Goal: Find contact information: Find contact information

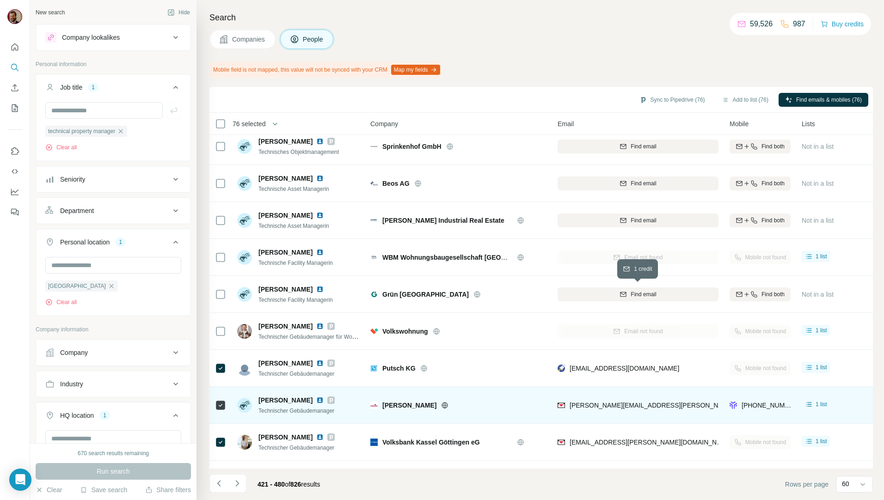
scroll to position [1891, 0]
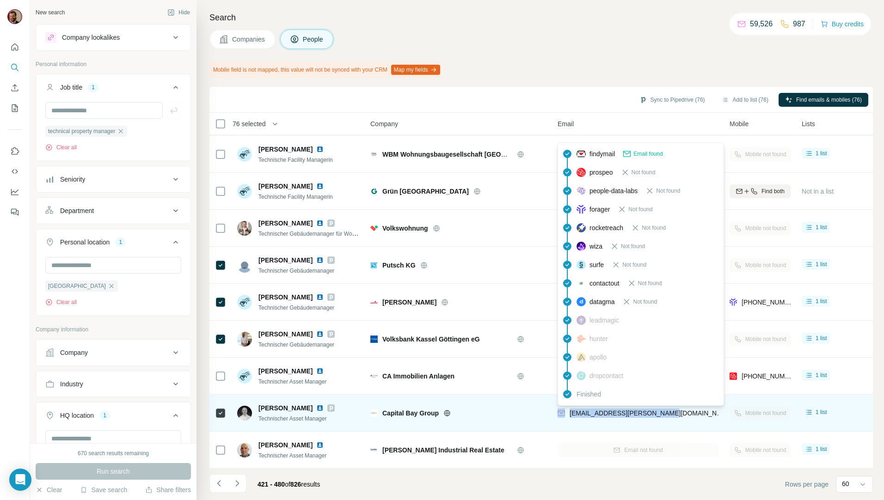
drag, startPoint x: 673, startPoint y: 407, endPoint x: 566, endPoint y: 408, distance: 106.4
click at [566, 408] on div "[EMAIL_ADDRESS][PERSON_NAME][DOMAIN_NAME]" at bounding box center [638, 413] width 161 height 25
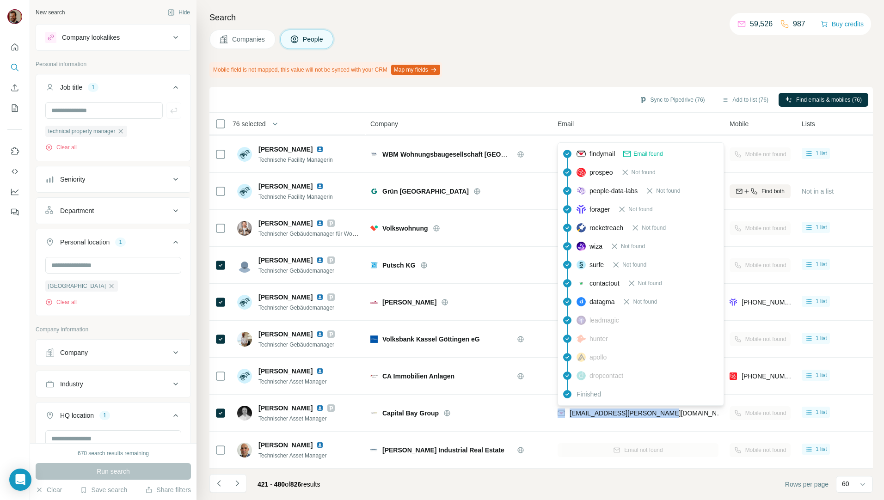
copy div "[EMAIL_ADDRESS][PERSON_NAME][DOMAIN_NAME]"
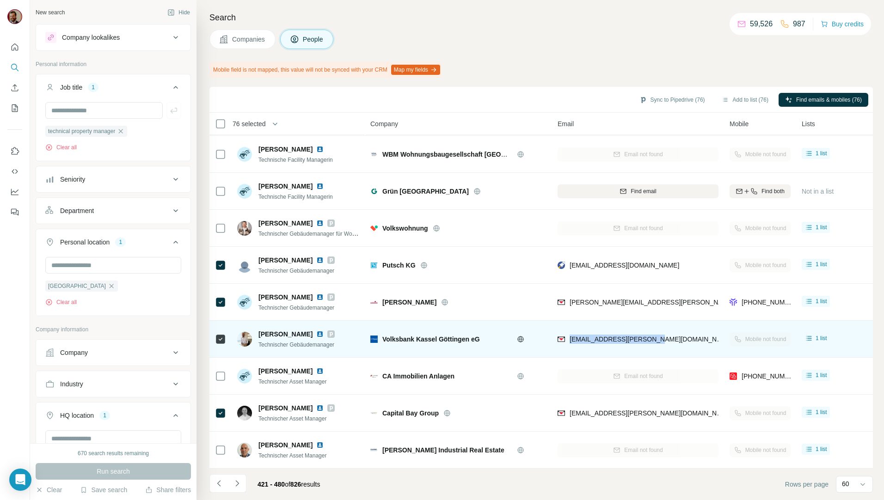
drag, startPoint x: 650, startPoint y: 339, endPoint x: 571, endPoint y: 343, distance: 78.8
click at [571, 343] on div "[EMAIL_ADDRESS][PERSON_NAME][DOMAIN_NAME]" at bounding box center [638, 339] width 161 height 25
copy span "[EMAIL_ADDRESS][PERSON_NAME][DOMAIN_NAME]"
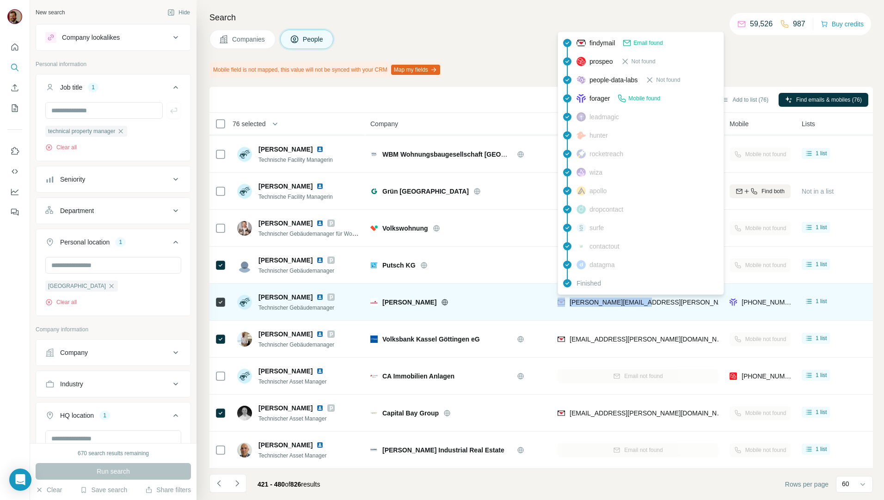
drag, startPoint x: 651, startPoint y: 298, endPoint x: 567, endPoint y: 301, distance: 84.7
click at [567, 301] on div "[PERSON_NAME][EMAIL_ADDRESS][PERSON_NAME][DOMAIN_NAME]" at bounding box center [638, 302] width 161 height 25
copy div "[PERSON_NAME][EMAIL_ADDRESS][PERSON_NAME][DOMAIN_NAME]"
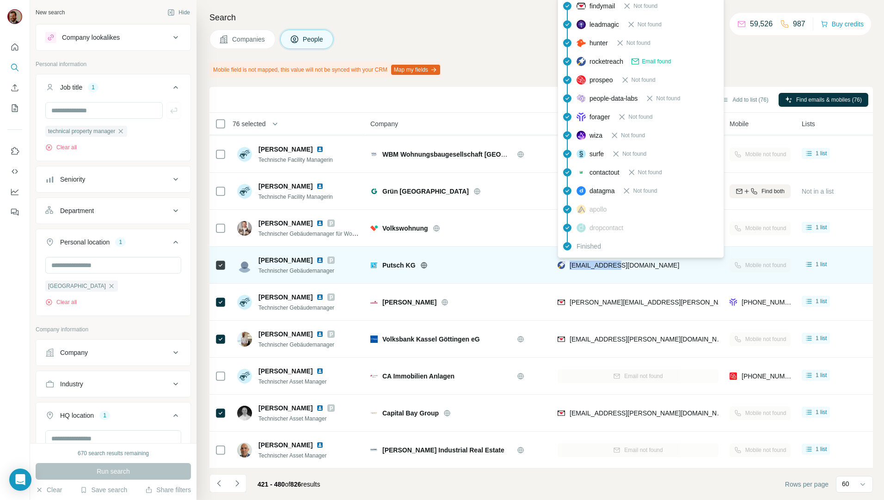
drag, startPoint x: 620, startPoint y: 262, endPoint x: 568, endPoint y: 264, distance: 51.8
click at [568, 264] on div "[EMAIL_ADDRESS][DOMAIN_NAME]" at bounding box center [619, 265] width 122 height 9
copy span "[EMAIL_ADDRESS][DOMAIN_NAME]"
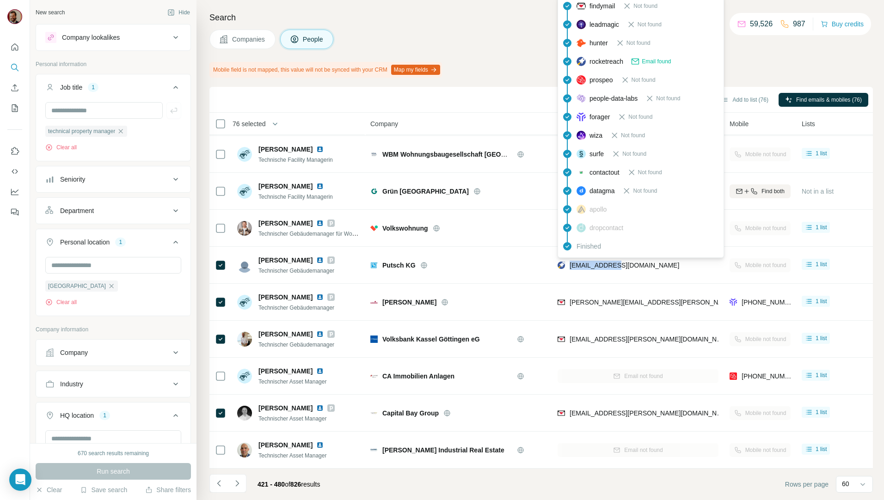
click at [511, 62] on div "Mobile field is not mapped, this value will not be synced with your CRM Map my …" at bounding box center [542, 70] width 664 height 16
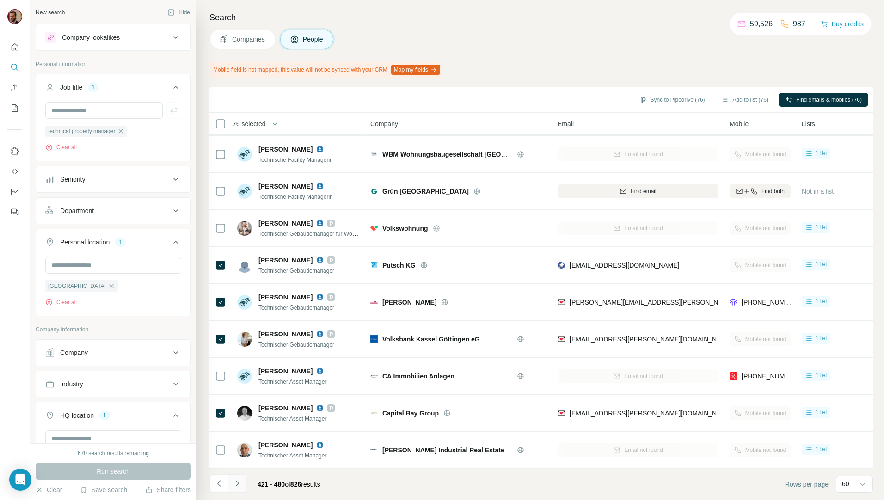
click at [240, 488] on icon "Navigate to next page" at bounding box center [237, 483] width 9 height 9
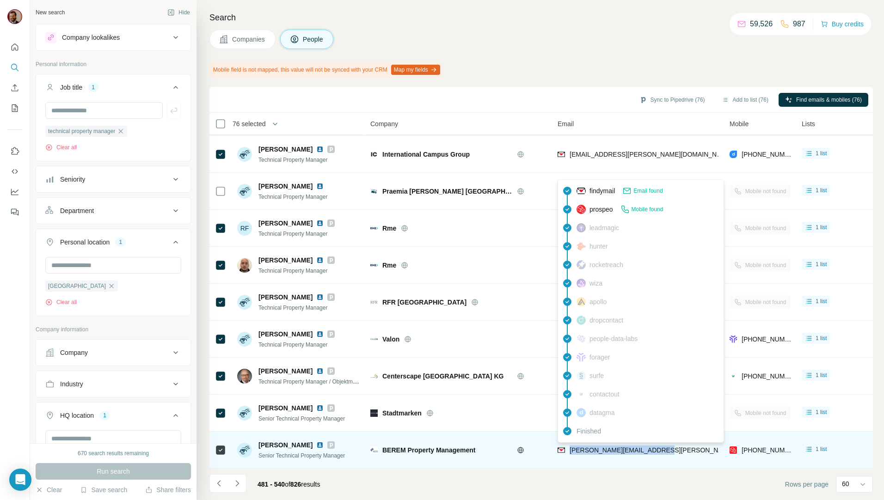
drag, startPoint x: 666, startPoint y: 447, endPoint x: 568, endPoint y: 450, distance: 97.6
click at [568, 450] on div "[PERSON_NAME][EMAIL_ADDRESS][PERSON_NAME][DOMAIN_NAME]" at bounding box center [638, 450] width 161 height 25
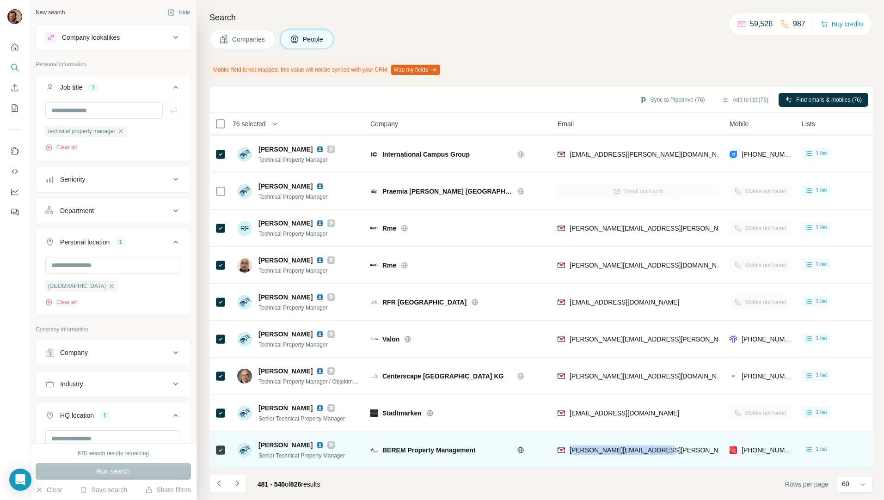
copy span "[PERSON_NAME][EMAIL_ADDRESS][PERSON_NAME][DOMAIN_NAME]"
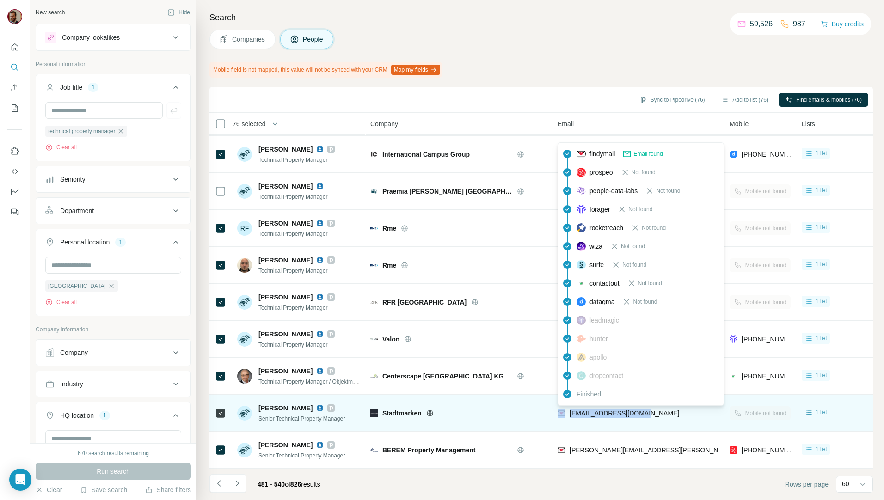
drag, startPoint x: 658, startPoint y: 411, endPoint x: 566, endPoint y: 409, distance: 92.1
click at [566, 409] on div "[EMAIL_ADDRESS][DOMAIN_NAME]" at bounding box center [638, 413] width 161 height 25
copy div "[EMAIL_ADDRESS][DOMAIN_NAME]"
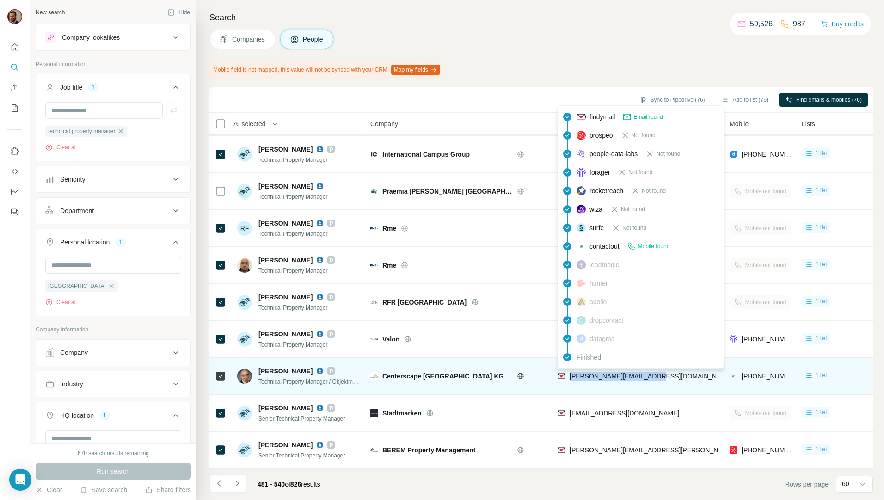
drag, startPoint x: 664, startPoint y: 373, endPoint x: 570, endPoint y: 374, distance: 93.4
click at [570, 374] on div "[PERSON_NAME][EMAIL_ADDRESS][DOMAIN_NAME]" at bounding box center [638, 376] width 161 height 25
copy span "[PERSON_NAME][EMAIL_ADDRESS][DOMAIN_NAME]"
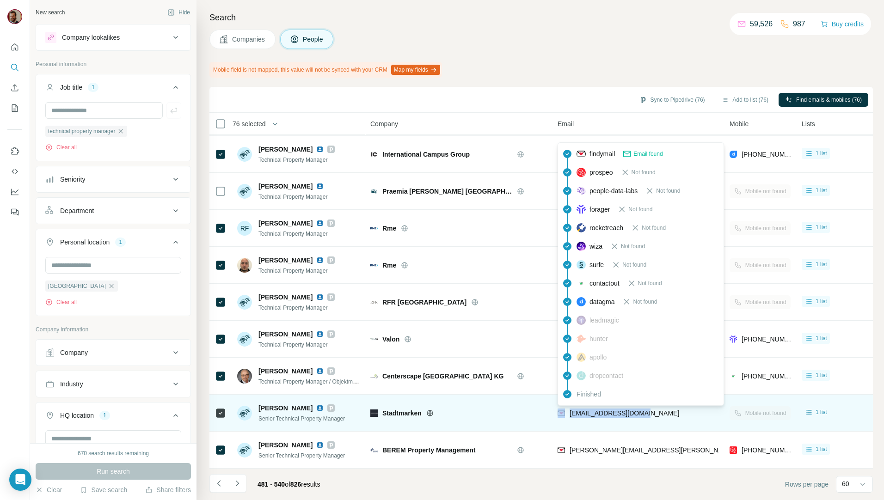
drag, startPoint x: 669, startPoint y: 408, endPoint x: 564, endPoint y: 410, distance: 105.0
click at [564, 410] on div "[EMAIL_ADDRESS][DOMAIN_NAME]" at bounding box center [638, 413] width 161 height 25
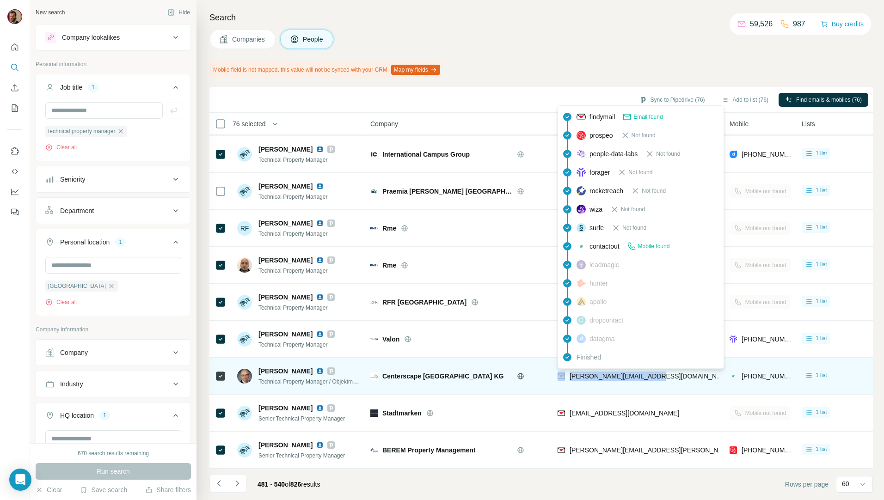
drag, startPoint x: 676, startPoint y: 370, endPoint x: 564, endPoint y: 373, distance: 111.5
click at [564, 373] on div "[PERSON_NAME][EMAIL_ADDRESS][DOMAIN_NAME]" at bounding box center [638, 376] width 161 height 25
copy div "[PERSON_NAME][EMAIL_ADDRESS][DOMAIN_NAME]"
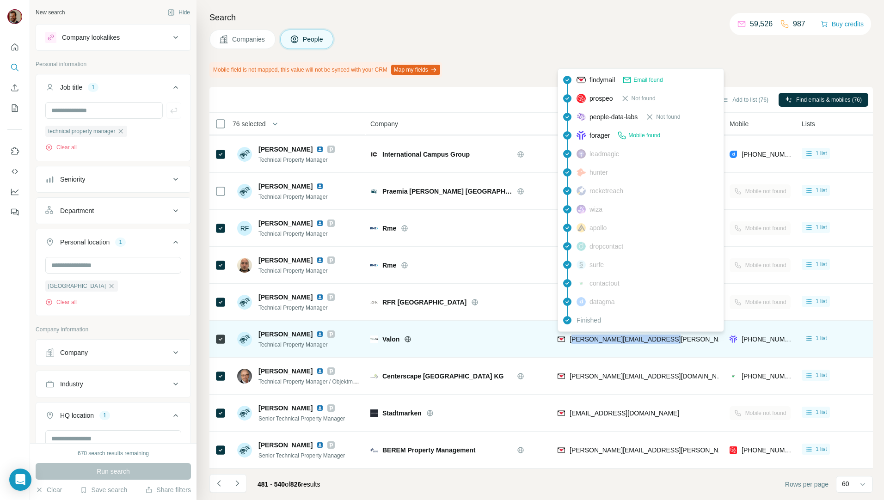
drag, startPoint x: 680, startPoint y: 334, endPoint x: 572, endPoint y: 334, distance: 107.8
click at [572, 334] on div "[PERSON_NAME][EMAIL_ADDRESS][PERSON_NAME][DOMAIN_NAME]" at bounding box center [638, 339] width 161 height 25
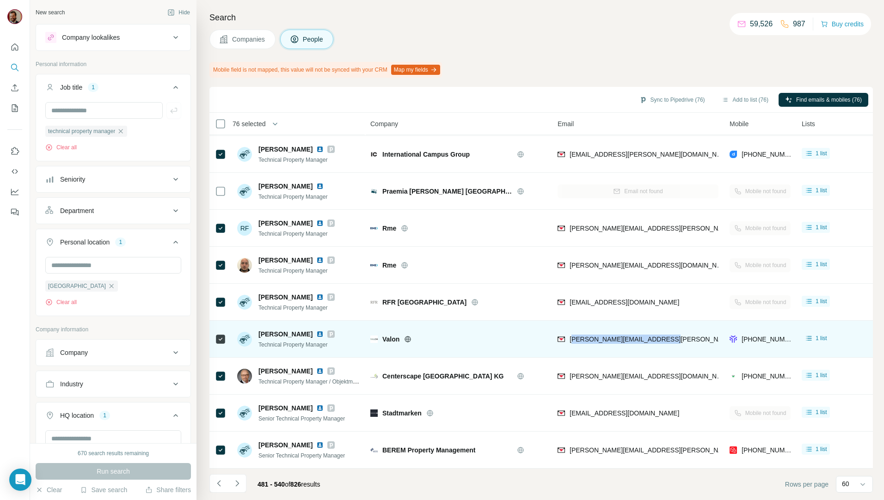
click at [686, 342] on div "[PERSON_NAME][EMAIL_ADDRESS][PERSON_NAME][DOMAIN_NAME]" at bounding box center [638, 339] width 161 height 25
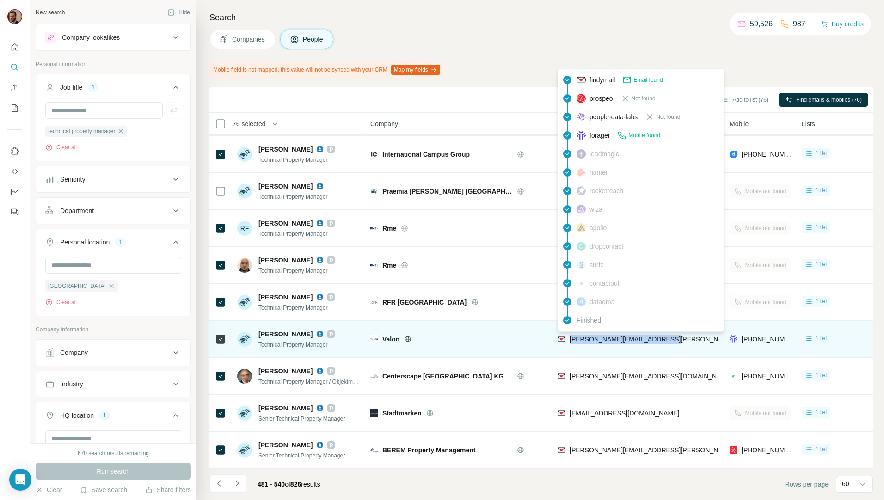
drag, startPoint x: 690, startPoint y: 336, endPoint x: 569, endPoint y: 337, distance: 120.3
click at [569, 337] on div "[PERSON_NAME][EMAIL_ADDRESS][PERSON_NAME][DOMAIN_NAME]" at bounding box center [638, 339] width 161 height 25
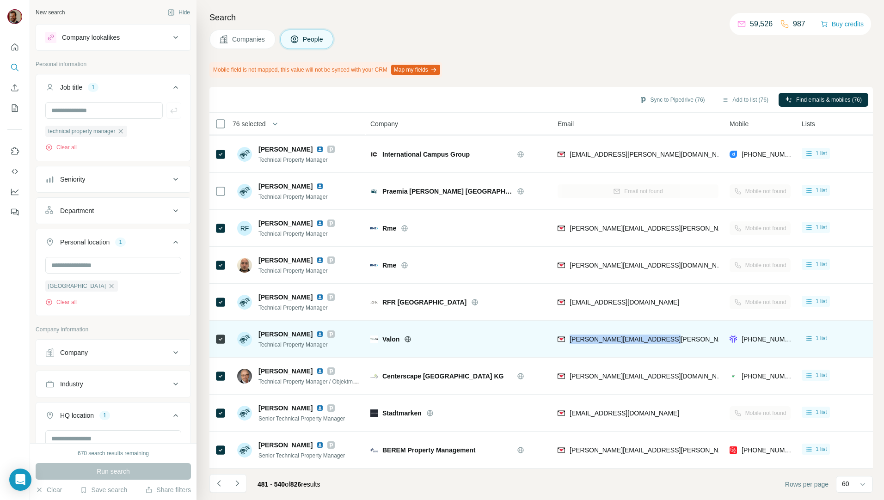
copy span "[PERSON_NAME][EMAIL_ADDRESS][PERSON_NAME][DOMAIN_NAME]"
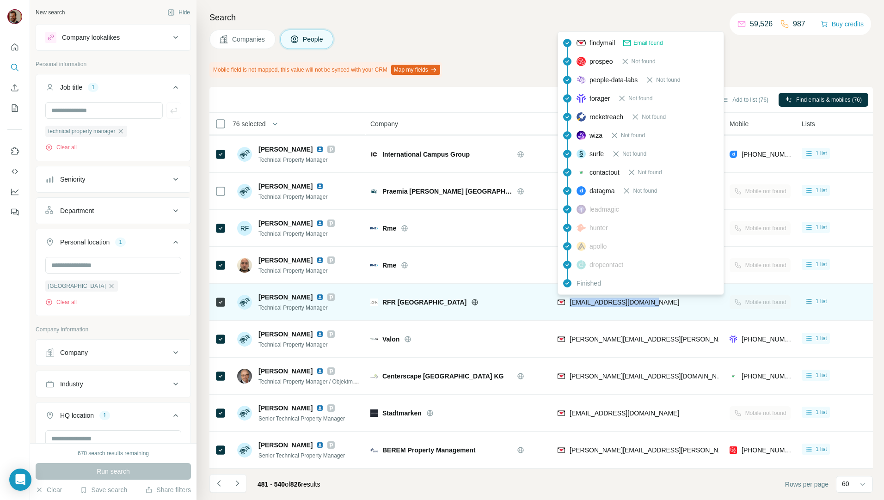
drag, startPoint x: 664, startPoint y: 298, endPoint x: 568, endPoint y: 299, distance: 96.2
click at [568, 299] on div "[EMAIL_ADDRESS][DOMAIN_NAME]" at bounding box center [638, 302] width 161 height 25
copy span "[EMAIL_ADDRESS][DOMAIN_NAME]"
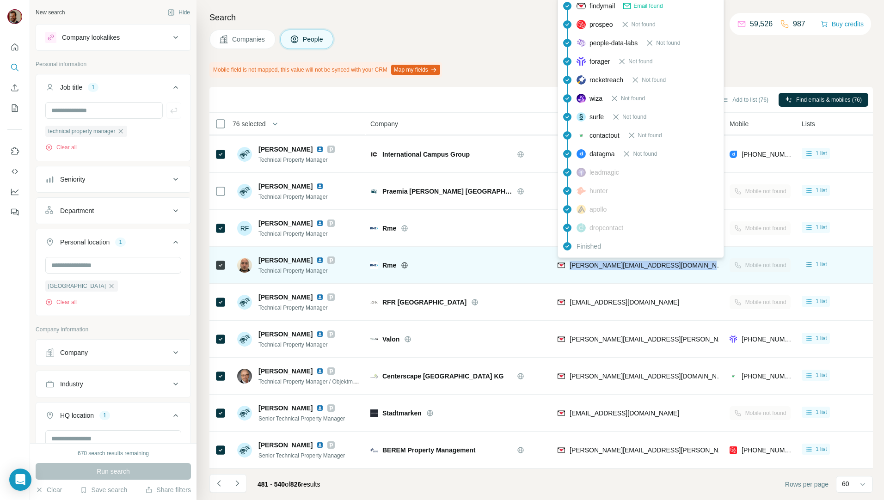
drag, startPoint x: 708, startPoint y: 260, endPoint x: 569, endPoint y: 263, distance: 138.8
click at [569, 263] on div "[PERSON_NAME][EMAIL_ADDRESS][DOMAIN_NAME]" at bounding box center [638, 265] width 161 height 25
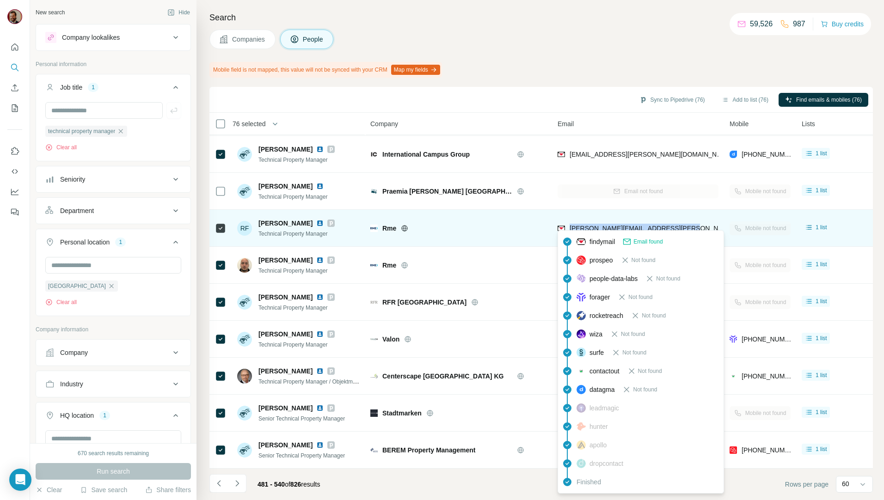
drag, startPoint x: 708, startPoint y: 222, endPoint x: 568, endPoint y: 226, distance: 140.2
click at [568, 226] on div "[PERSON_NAME][EMAIL_ADDRESS][PERSON_NAME][DOMAIN_NAME]" at bounding box center [638, 228] width 161 height 25
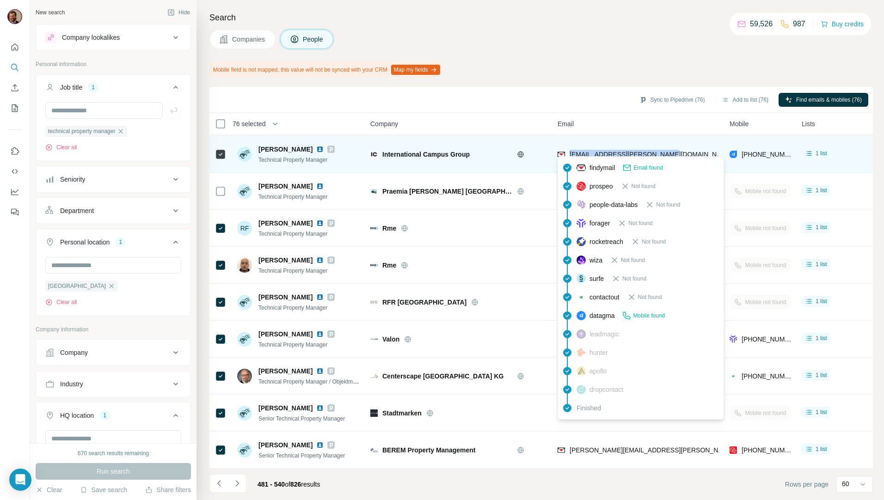
drag, startPoint x: 672, startPoint y: 148, endPoint x: 569, endPoint y: 150, distance: 102.7
click at [569, 150] on div "[EMAIL_ADDRESS][PERSON_NAME][DOMAIN_NAME]" at bounding box center [638, 154] width 161 height 25
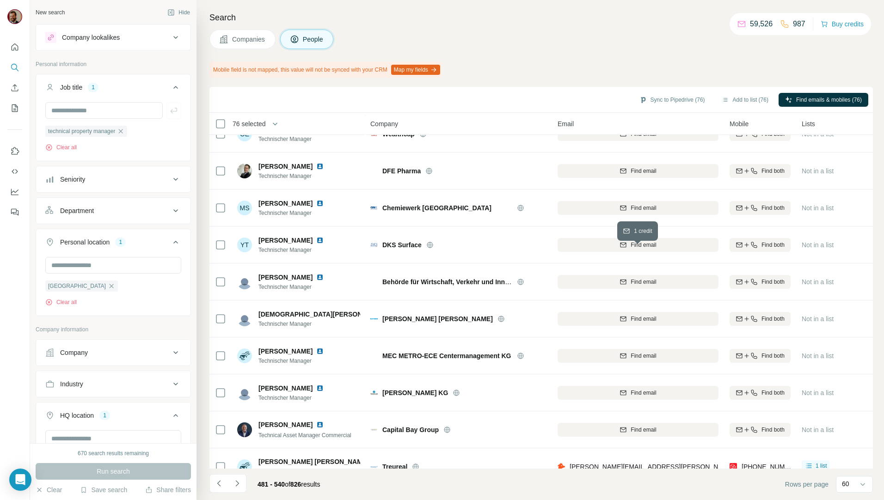
scroll to position [1351, 0]
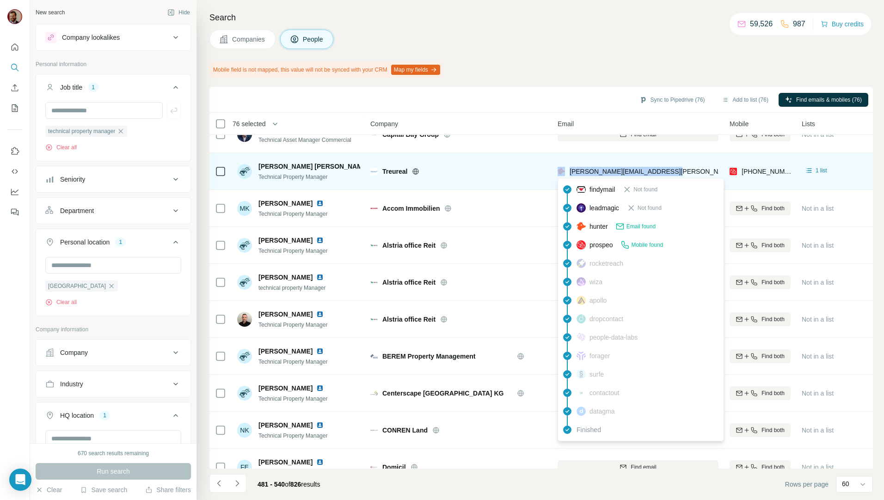
drag, startPoint x: 672, startPoint y: 174, endPoint x: 566, endPoint y: 176, distance: 105.9
click at [566, 176] on div "[PERSON_NAME][EMAIL_ADDRESS][PERSON_NAME][DOMAIN_NAME]" at bounding box center [638, 171] width 161 height 25
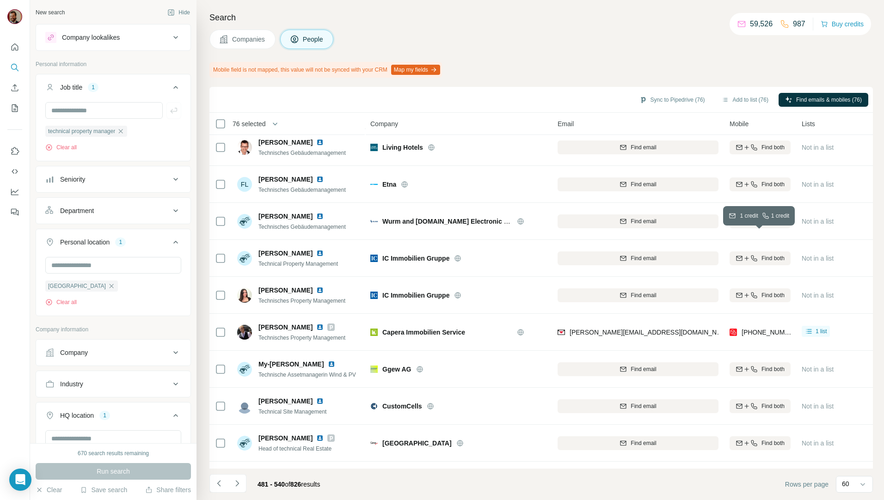
scroll to position [596, 0]
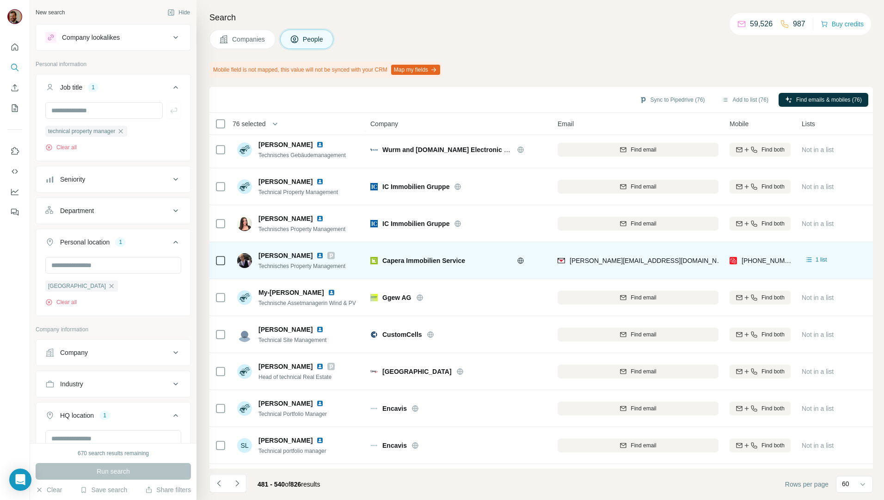
drag, startPoint x: 690, startPoint y: 264, endPoint x: 679, endPoint y: 264, distance: 11.1
click at [679, 264] on div "[PERSON_NAME][EMAIL_ADDRESS][DOMAIN_NAME]" at bounding box center [638, 260] width 161 height 25
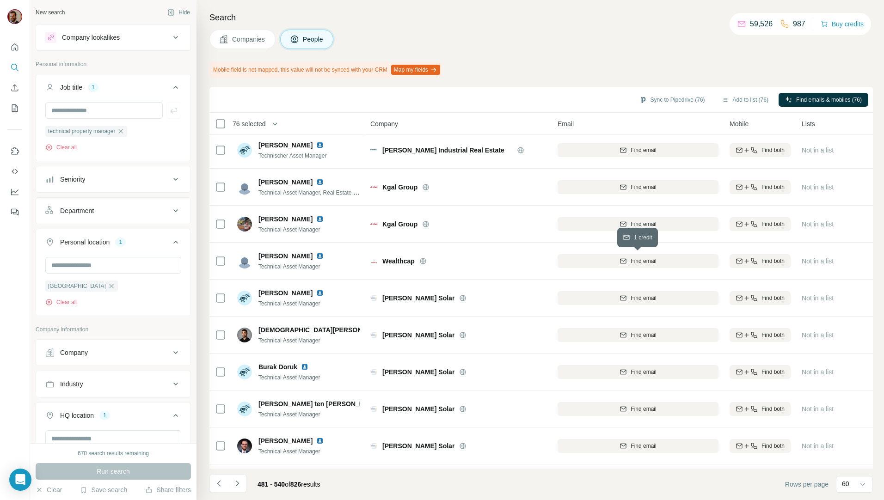
scroll to position [0, 0]
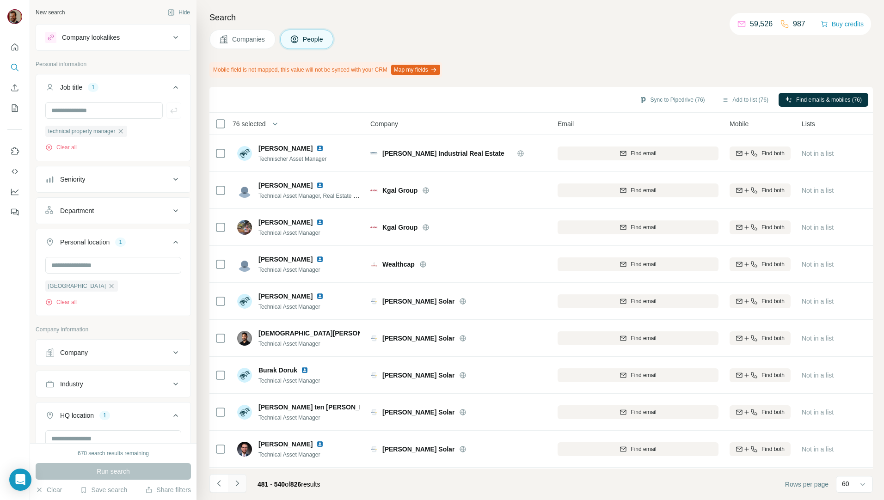
click at [241, 483] on icon "Navigate to next page" at bounding box center [237, 483] width 9 height 9
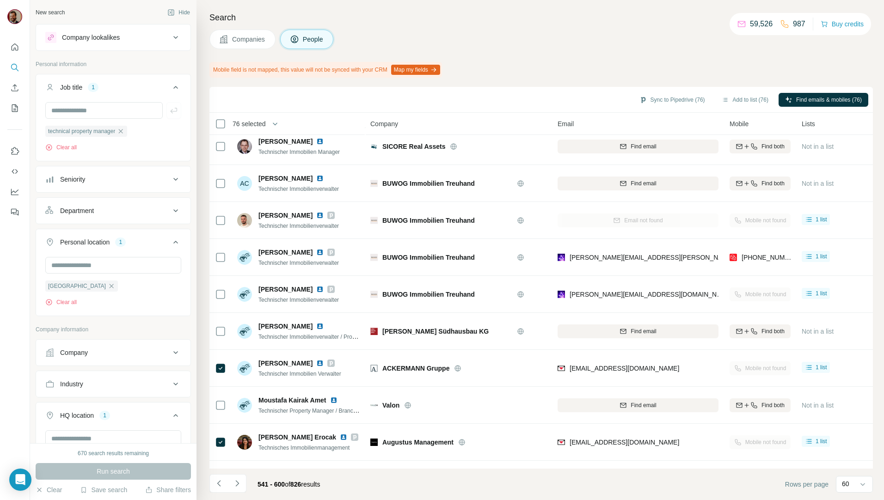
scroll to position [1727, 0]
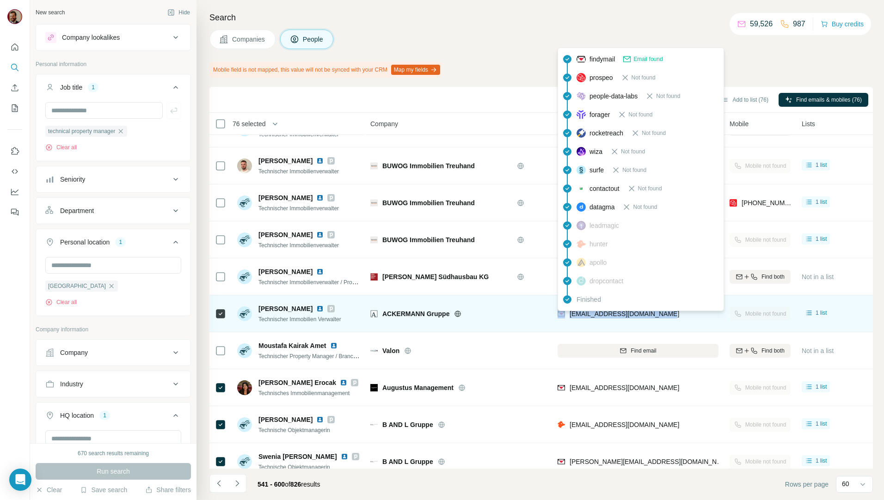
drag, startPoint x: 678, startPoint y: 315, endPoint x: 564, endPoint y: 315, distance: 113.3
click at [564, 315] on div "[EMAIL_ADDRESS][DOMAIN_NAME]" at bounding box center [638, 313] width 161 height 25
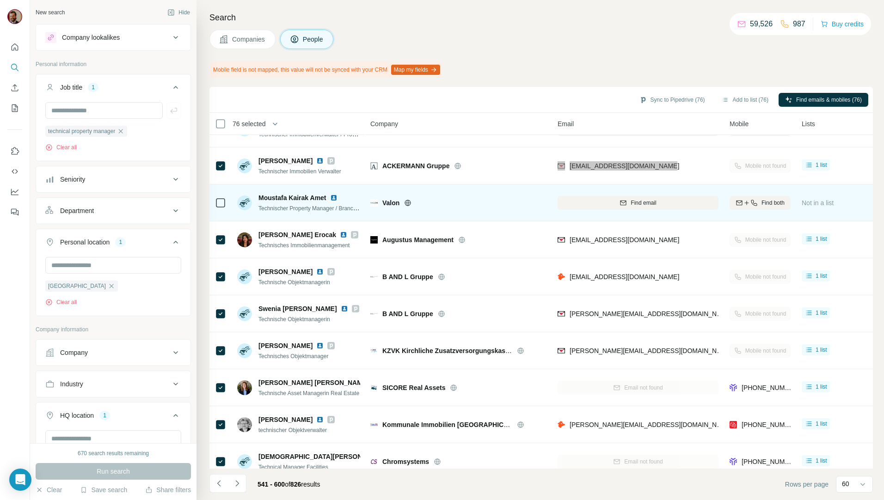
scroll to position [1891, 0]
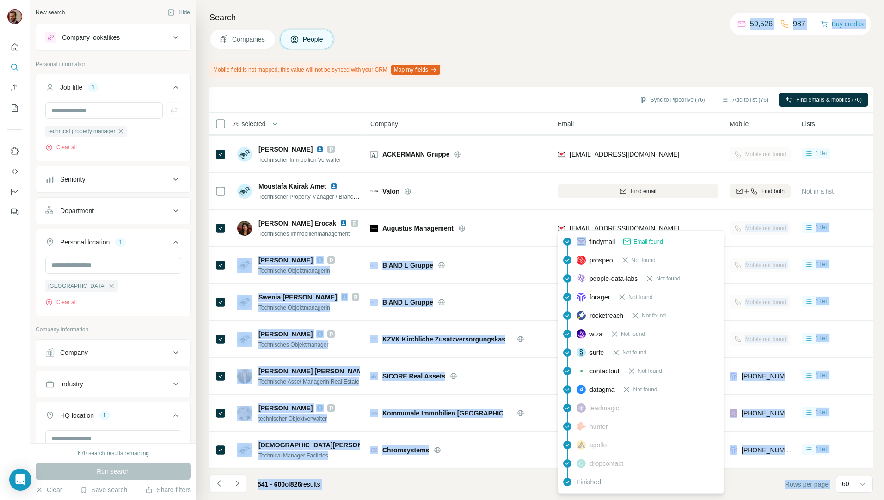
drag, startPoint x: 664, startPoint y: 227, endPoint x: 569, endPoint y: 231, distance: 95.4
click at [569, 231] on body "New search Hide Company lookalikes Personal information Job title 1 technical p…" at bounding box center [442, 250] width 884 height 500
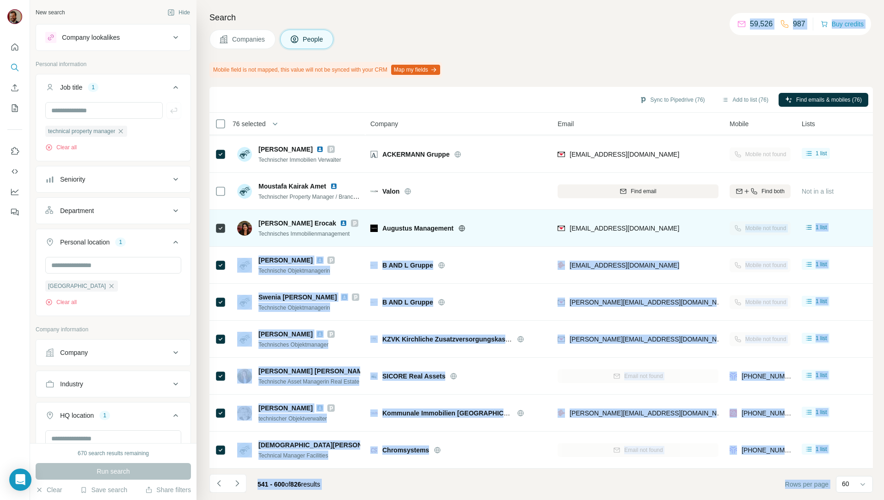
drag, startPoint x: 569, startPoint y: 231, endPoint x: 674, endPoint y: 209, distance: 107.4
click at [673, 210] on td "[EMAIL_ADDRESS][DOMAIN_NAME]" at bounding box center [638, 228] width 172 height 37
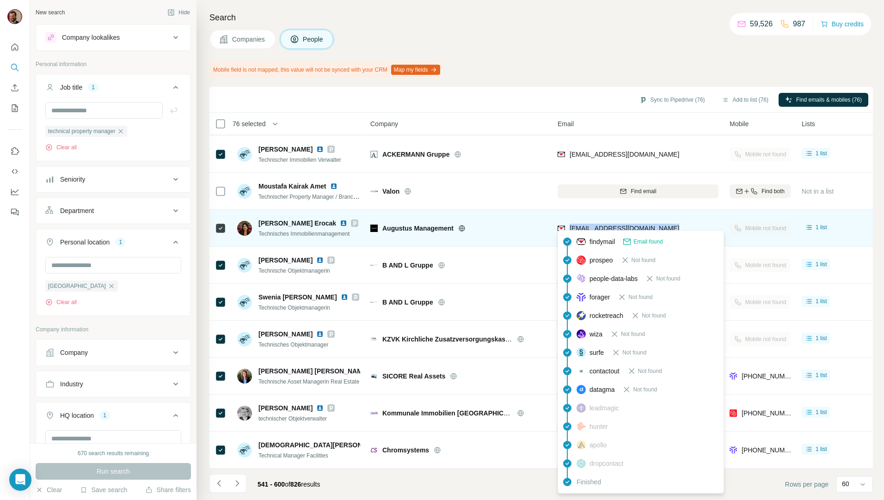
drag, startPoint x: 675, startPoint y: 222, endPoint x: 568, endPoint y: 223, distance: 107.3
click at [568, 223] on div "[EMAIL_ADDRESS][DOMAIN_NAME]" at bounding box center [638, 228] width 161 height 25
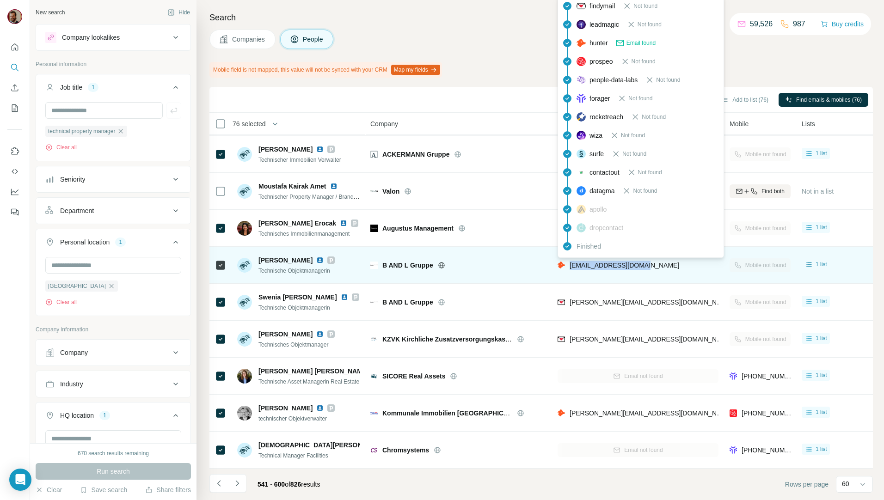
drag, startPoint x: 605, startPoint y: 263, endPoint x: 568, endPoint y: 263, distance: 37.5
click at [568, 263] on div "[EMAIL_ADDRESS][DOMAIN_NAME]" at bounding box center [638, 265] width 161 height 25
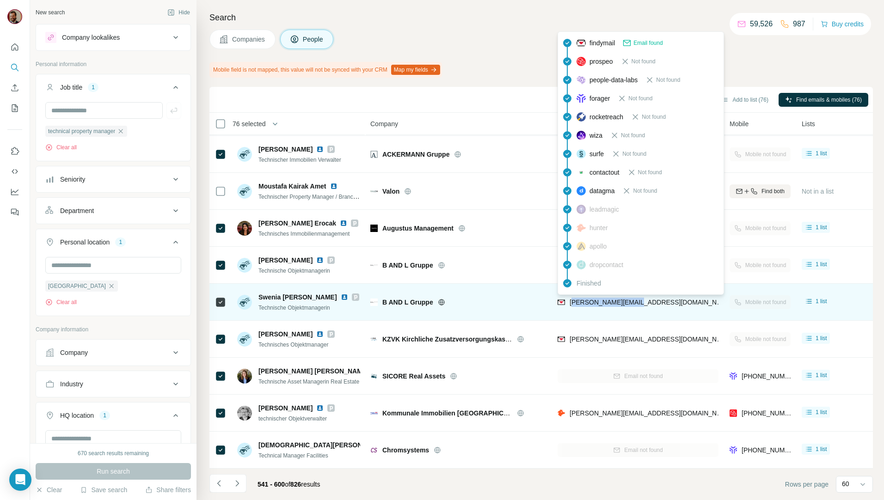
drag, startPoint x: 661, startPoint y: 291, endPoint x: 572, endPoint y: 301, distance: 89.8
click at [572, 301] on div "[PERSON_NAME][EMAIL_ADDRESS][DOMAIN_NAME]" at bounding box center [638, 302] width 161 height 25
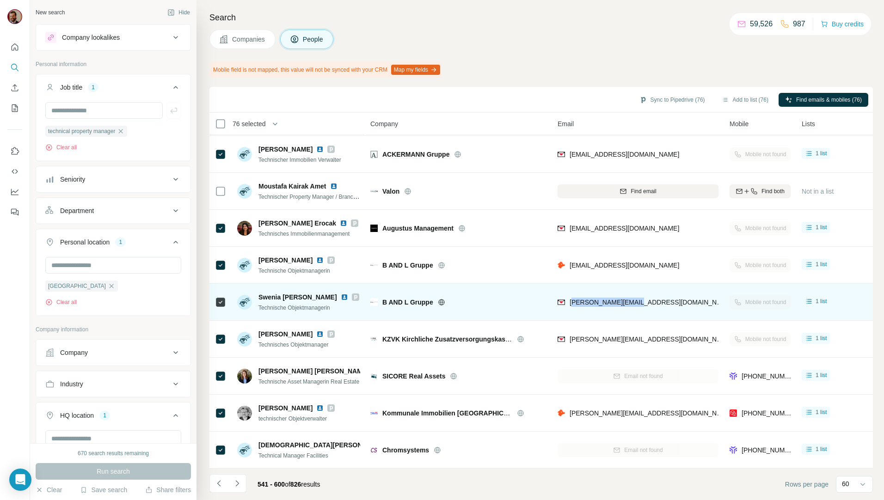
click at [665, 297] on div "[PERSON_NAME][EMAIL_ADDRESS][DOMAIN_NAME]" at bounding box center [638, 302] width 161 height 25
click at [693, 298] on div "[PERSON_NAME][EMAIL_ADDRESS][DOMAIN_NAME]" at bounding box center [638, 302] width 161 height 25
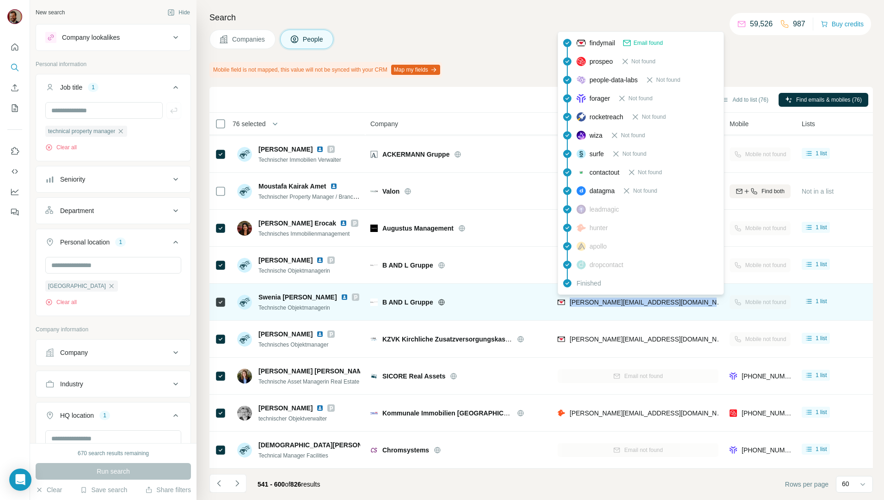
drag, startPoint x: 691, startPoint y: 299, endPoint x: 568, endPoint y: 303, distance: 123.1
click at [568, 303] on div "[PERSON_NAME][EMAIL_ADDRESS][DOMAIN_NAME]" at bounding box center [638, 302] width 161 height 25
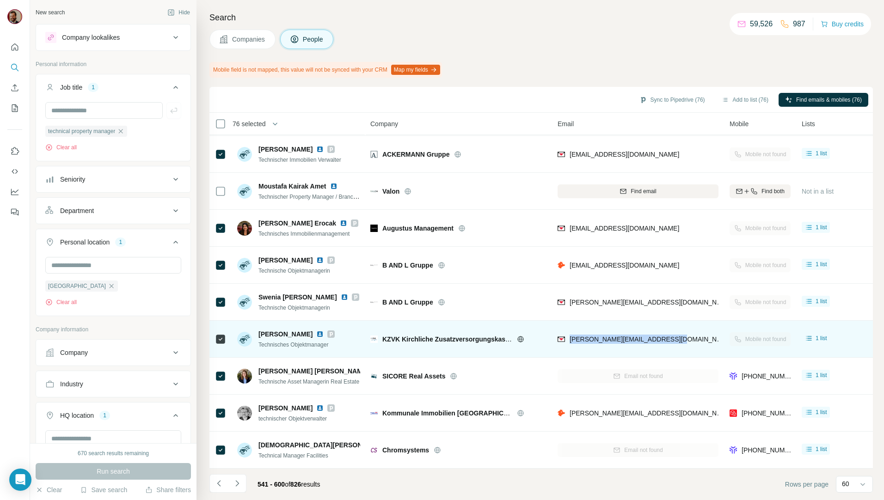
drag, startPoint x: 655, startPoint y: 338, endPoint x: 590, endPoint y: 336, distance: 65.7
click at [568, 341] on div "[PERSON_NAME][EMAIL_ADDRESS][DOMAIN_NAME]" at bounding box center [638, 339] width 161 height 25
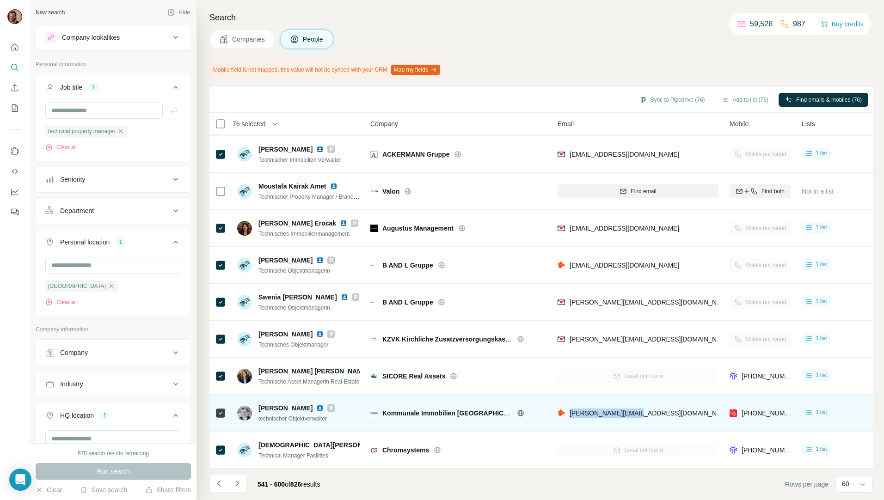
drag, startPoint x: 640, startPoint y: 412, endPoint x: 568, endPoint y: 415, distance: 72.7
click at [568, 415] on div "[PERSON_NAME][EMAIL_ADDRESS][DOMAIN_NAME]" at bounding box center [638, 413] width 161 height 25
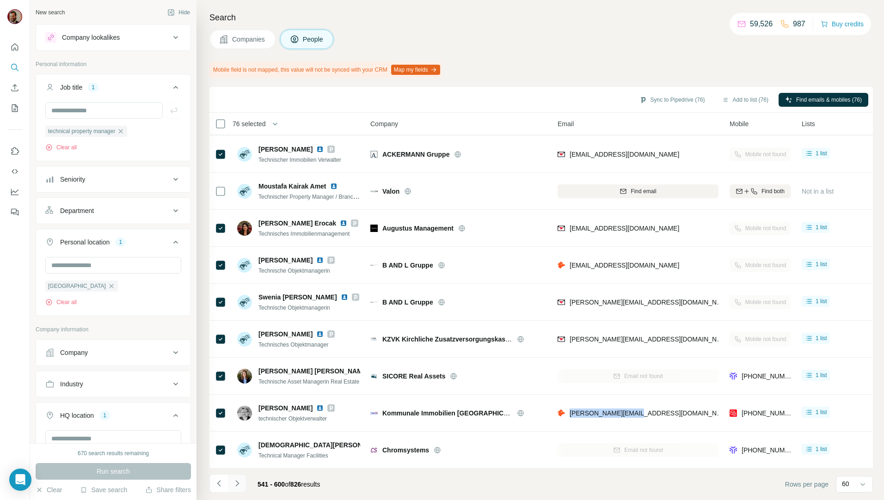
click at [239, 486] on icon "Navigate to next page" at bounding box center [237, 483] width 9 height 9
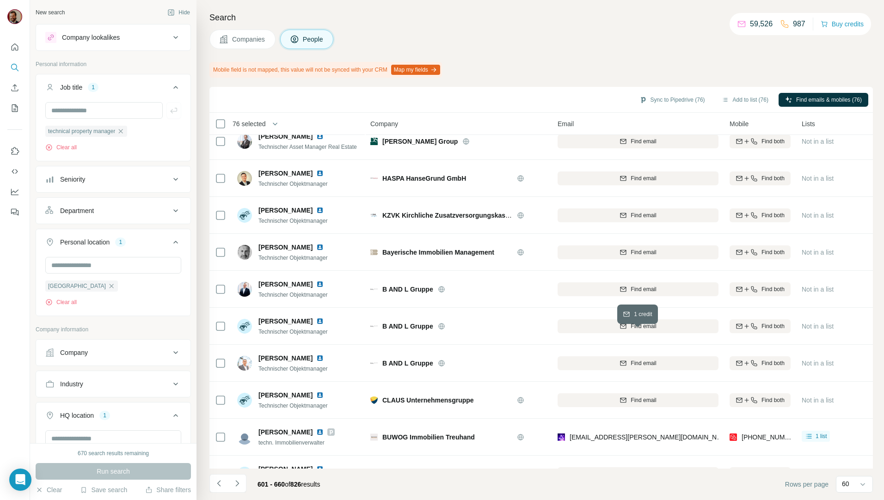
scroll to position [0, 0]
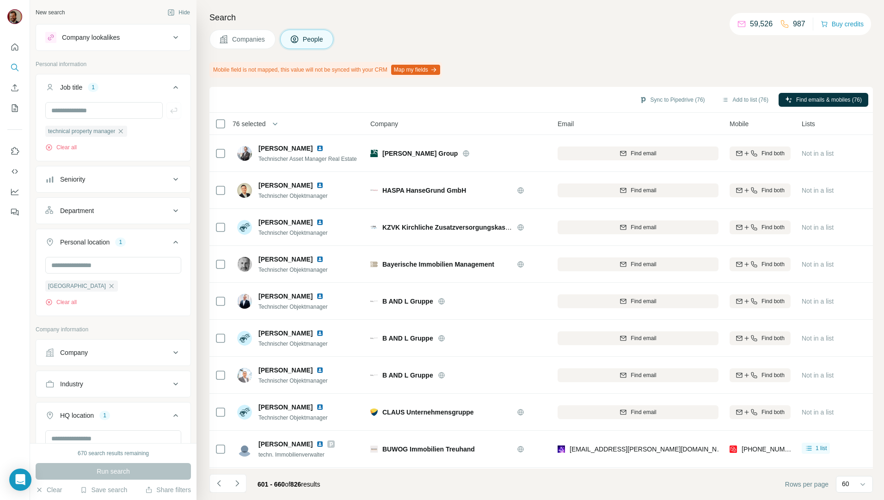
click at [240, 484] on icon "Navigate to next page" at bounding box center [237, 483] width 9 height 9
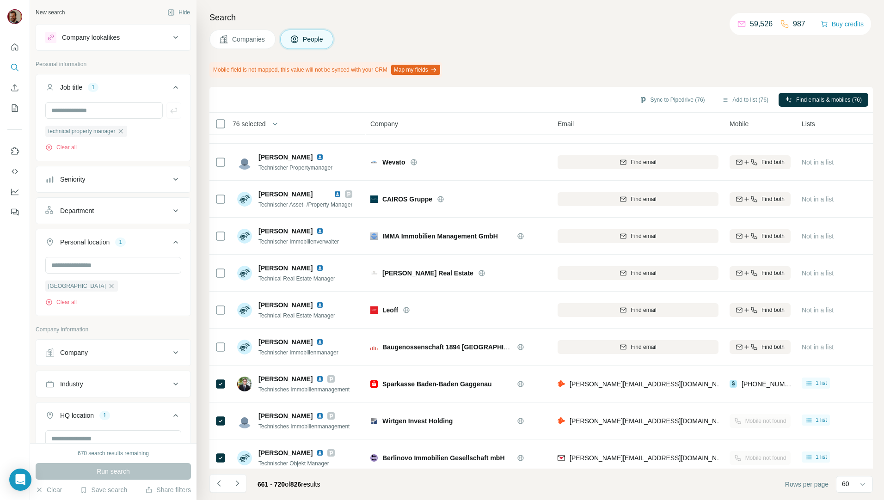
scroll to position [1835, 0]
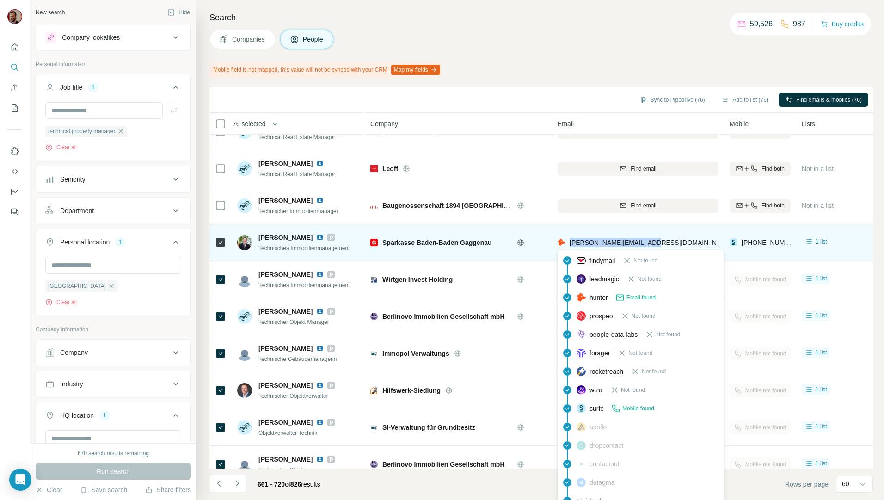
drag, startPoint x: 684, startPoint y: 245, endPoint x: 569, endPoint y: 243, distance: 114.7
click at [569, 243] on div "[PERSON_NAME][EMAIL_ADDRESS][DOMAIN_NAME]" at bounding box center [638, 242] width 161 height 25
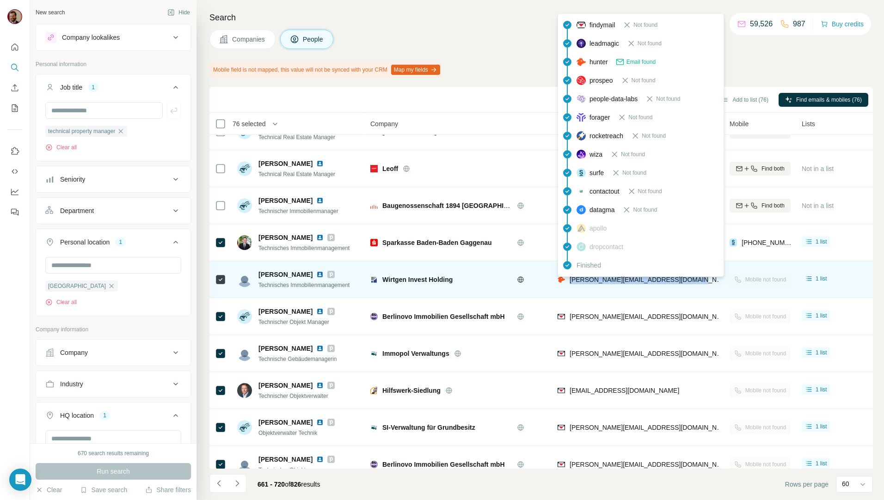
drag, startPoint x: 706, startPoint y: 281, endPoint x: 568, endPoint y: 279, distance: 138.8
click at [568, 279] on div "[PERSON_NAME][EMAIL_ADDRESS][DOMAIN_NAME]" at bounding box center [638, 279] width 161 height 25
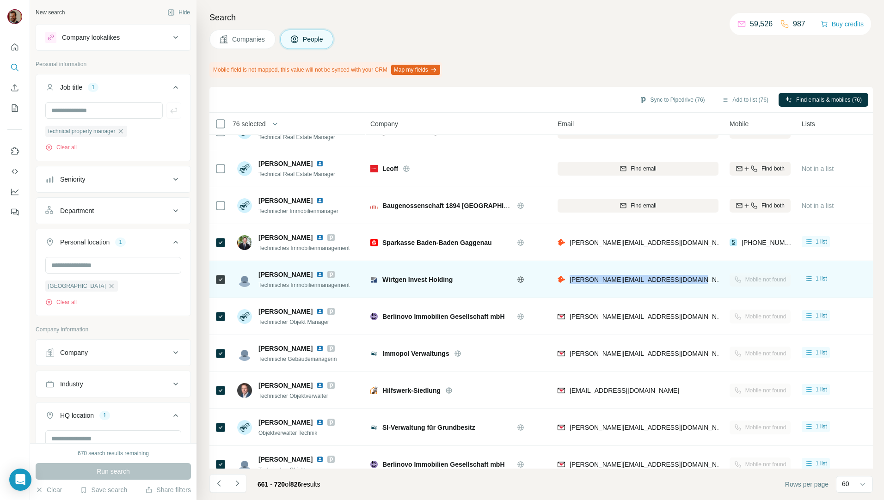
click at [697, 277] on div "[PERSON_NAME][EMAIL_ADDRESS][DOMAIN_NAME]" at bounding box center [638, 279] width 161 height 25
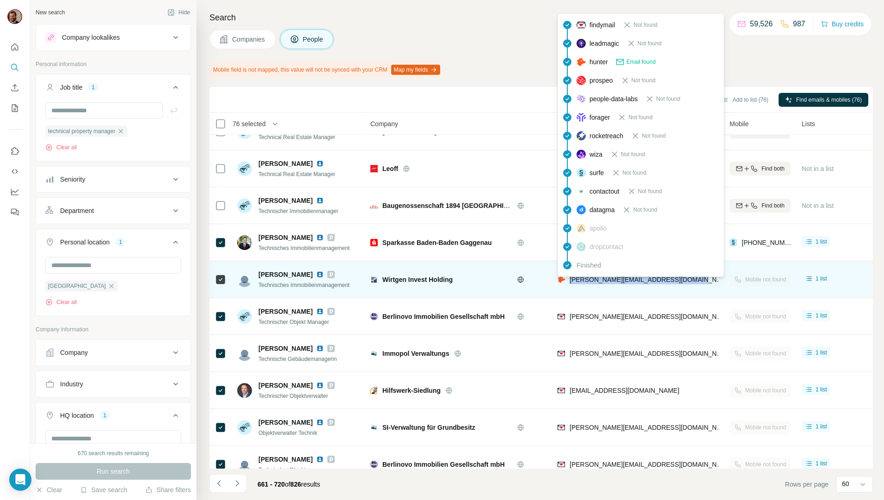
drag, startPoint x: 699, startPoint y: 283, endPoint x: 570, endPoint y: 285, distance: 129.5
click at [570, 285] on div "[PERSON_NAME][EMAIL_ADDRESS][DOMAIN_NAME]" at bounding box center [638, 279] width 161 height 25
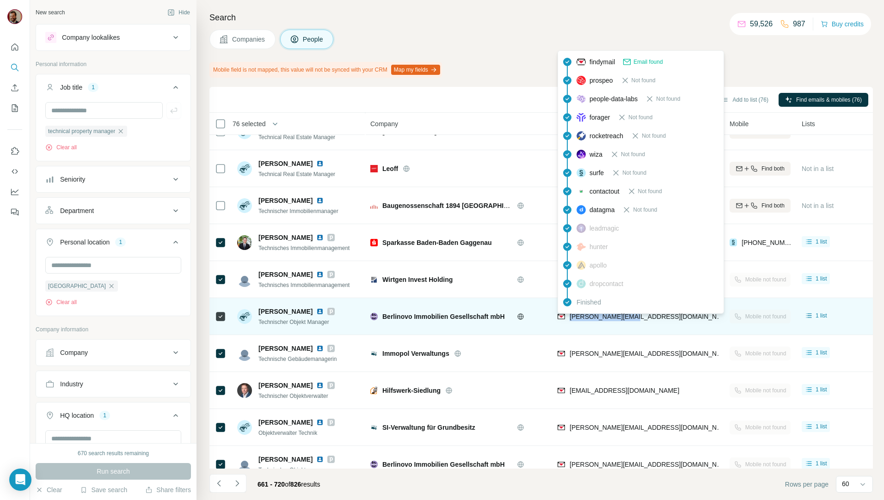
drag, startPoint x: 649, startPoint y: 321, endPoint x: 569, endPoint y: 317, distance: 79.2
click at [569, 317] on div "[PERSON_NAME][EMAIL_ADDRESS][DOMAIN_NAME]" at bounding box center [638, 316] width 161 height 25
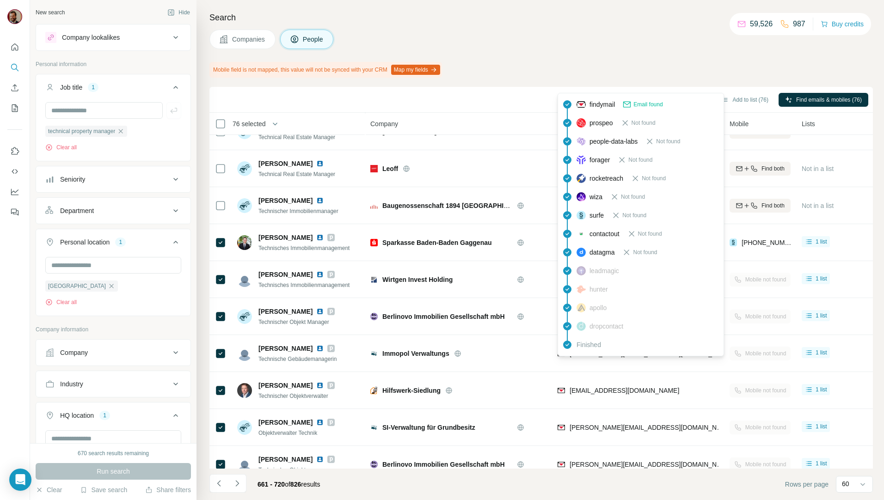
scroll to position [1891, 0]
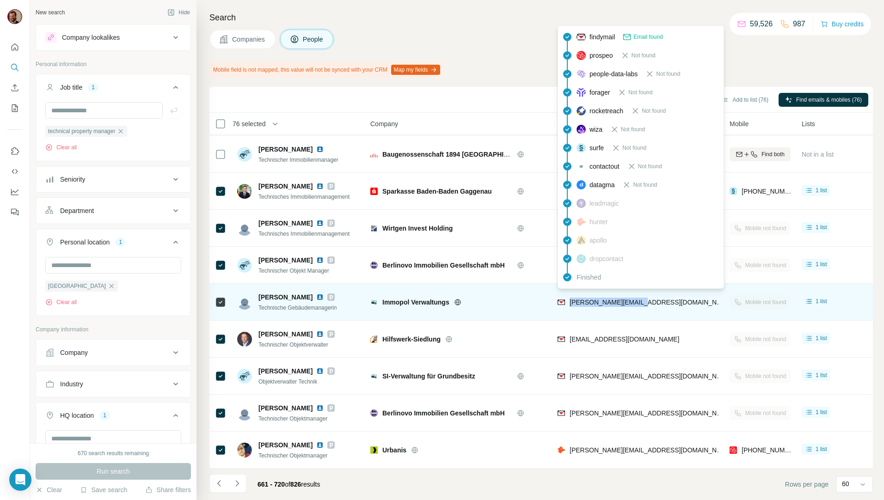
drag, startPoint x: 652, startPoint y: 303, endPoint x: 570, endPoint y: 300, distance: 82.4
click at [570, 300] on div "[PERSON_NAME][EMAIL_ADDRESS][DOMAIN_NAME]" at bounding box center [638, 302] width 161 height 25
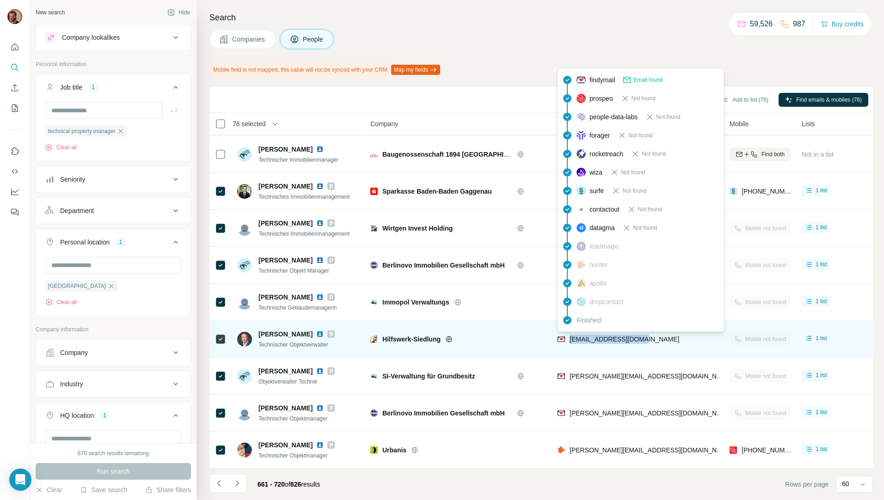
drag, startPoint x: 662, startPoint y: 334, endPoint x: 569, endPoint y: 334, distance: 93.0
click at [569, 334] on div "[EMAIL_ADDRESS][DOMAIN_NAME]" at bounding box center [638, 339] width 161 height 25
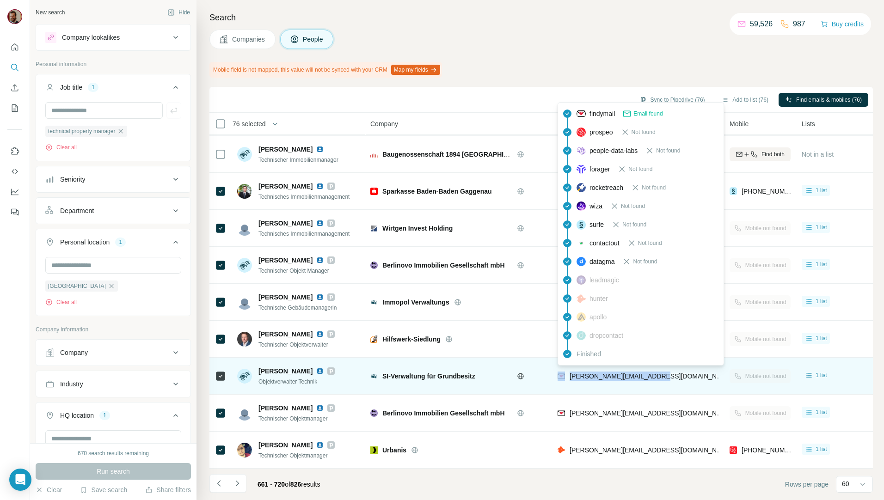
drag, startPoint x: 655, startPoint y: 372, endPoint x: 565, endPoint y: 377, distance: 89.9
click at [565, 377] on div "[PERSON_NAME][EMAIL_ADDRESS][DOMAIN_NAME]" at bounding box center [641, 377] width 167 height 11
click at [683, 381] on div "[PERSON_NAME][EMAIL_ADDRESS][DOMAIN_NAME]" at bounding box center [638, 376] width 161 height 25
drag, startPoint x: 690, startPoint y: 375, endPoint x: 566, endPoint y: 375, distance: 123.5
click at [566, 375] on div "[PERSON_NAME][EMAIL_ADDRESS][DOMAIN_NAME]" at bounding box center [638, 376] width 161 height 25
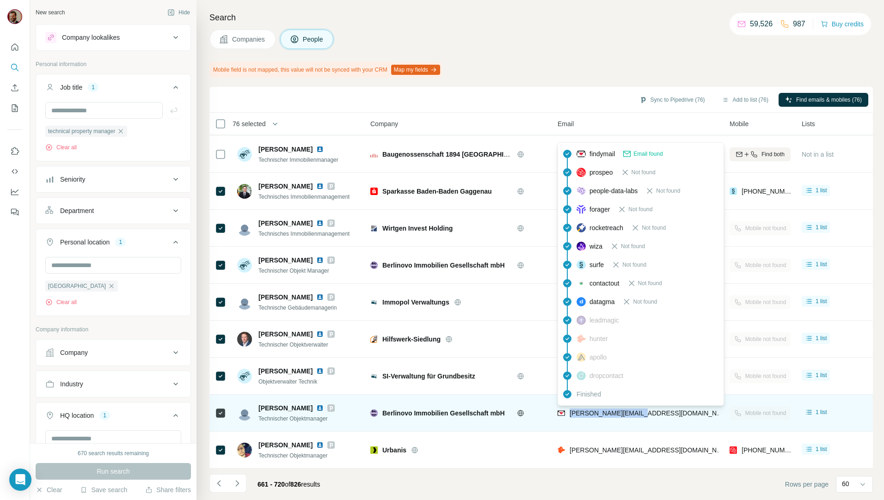
drag, startPoint x: 655, startPoint y: 408, endPoint x: 568, endPoint y: 411, distance: 86.1
click at [568, 411] on div "[PERSON_NAME][EMAIL_ADDRESS][DOMAIN_NAME]" at bounding box center [638, 413] width 161 height 25
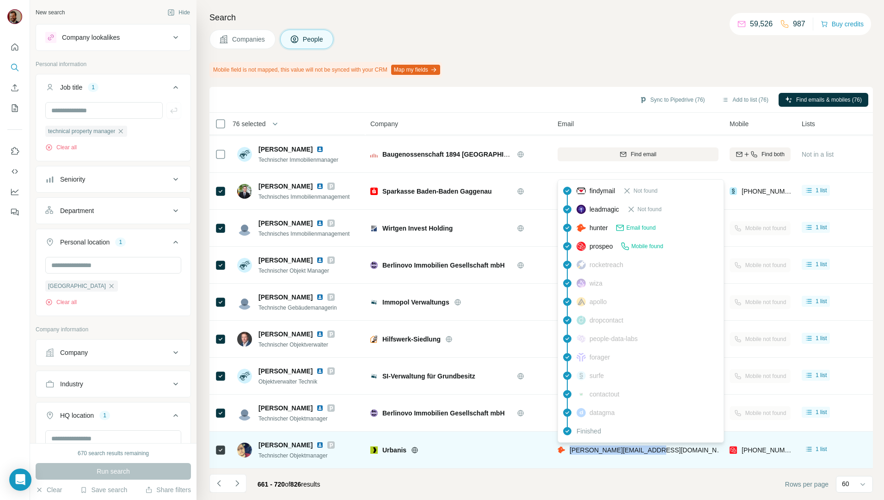
drag, startPoint x: 658, startPoint y: 448, endPoint x: 570, endPoint y: 450, distance: 87.9
click at [570, 450] on div "[PERSON_NAME][EMAIL_ADDRESS][DOMAIN_NAME]" at bounding box center [638, 450] width 161 height 25
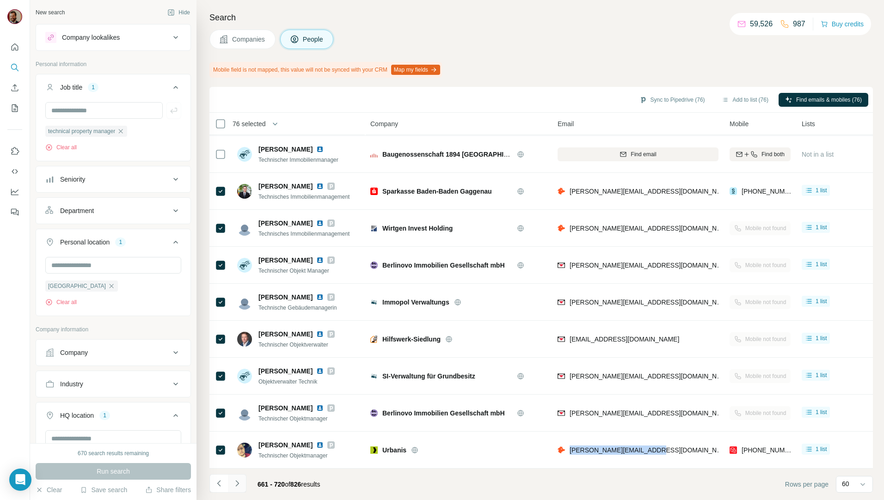
click at [240, 482] on icon "Navigate to next page" at bounding box center [237, 483] width 9 height 9
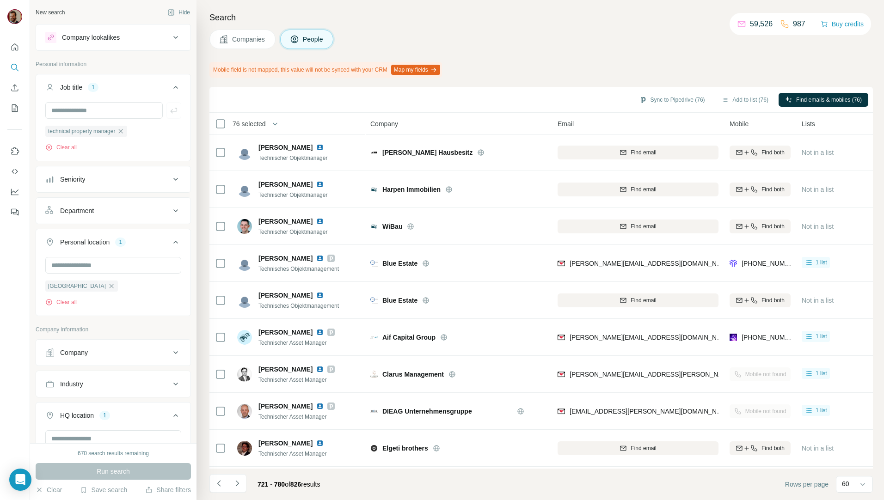
scroll to position [0, 0]
click at [242, 485] on button "Navigate to next page" at bounding box center [237, 484] width 19 height 19
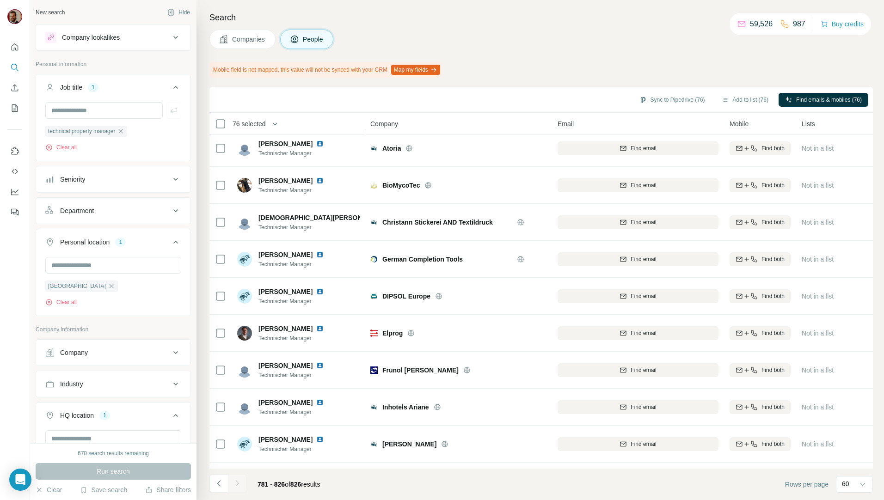
scroll to position [1373, 0]
